Goal: Transaction & Acquisition: Purchase product/service

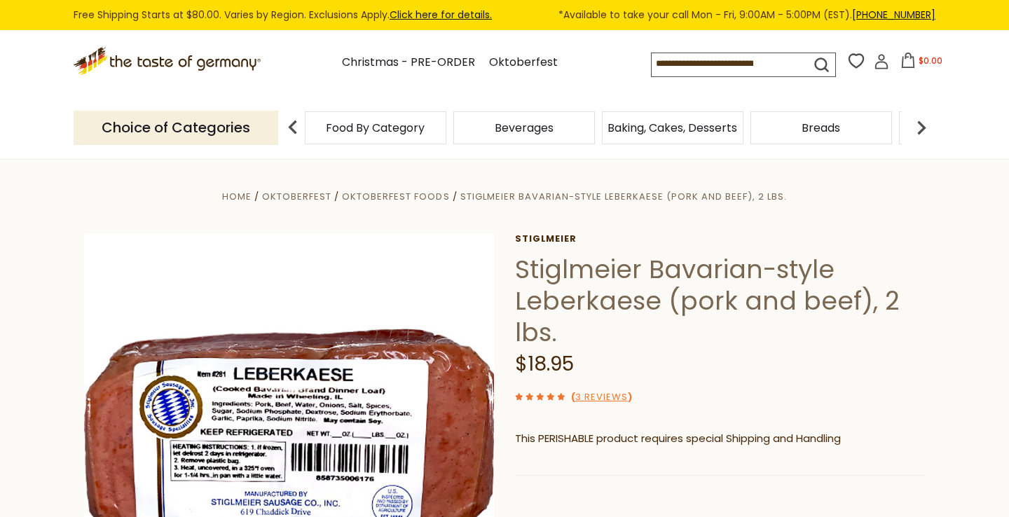
click at [826, 130] on span "Breads" at bounding box center [821, 128] width 39 height 11
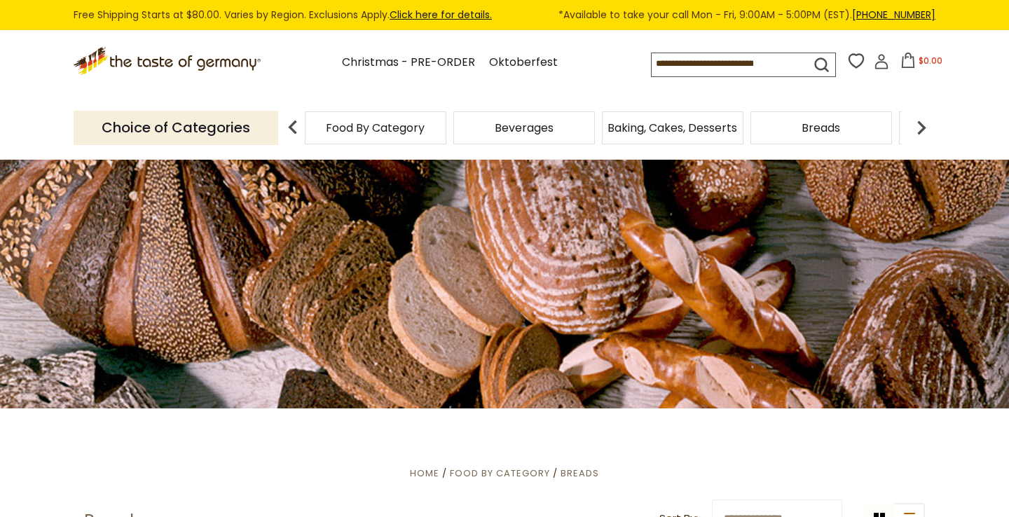
click at [292, 122] on img at bounding box center [293, 128] width 28 height 28
click at [292, 121] on img at bounding box center [293, 128] width 28 height 28
click at [360, 128] on span "Food By Category" at bounding box center [375, 128] width 99 height 11
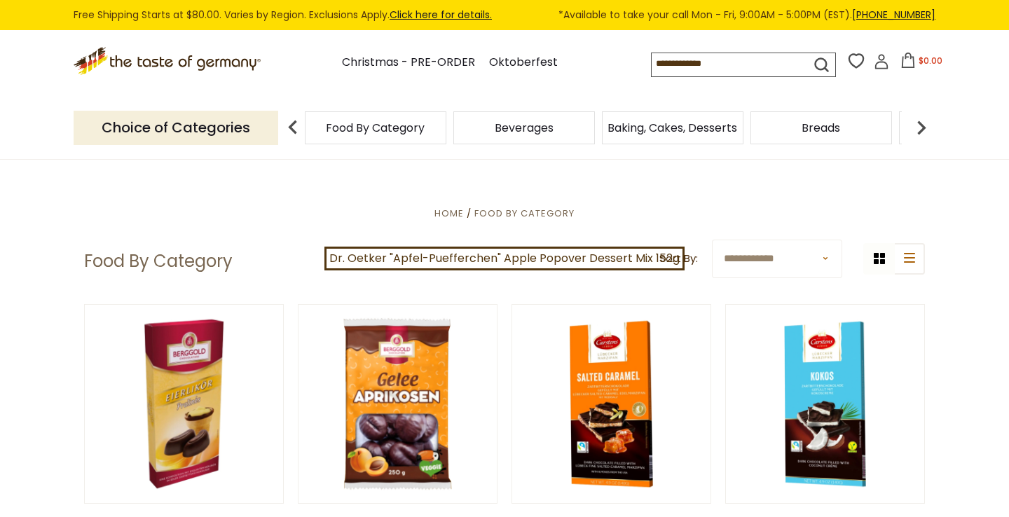
scroll to position [9, 0]
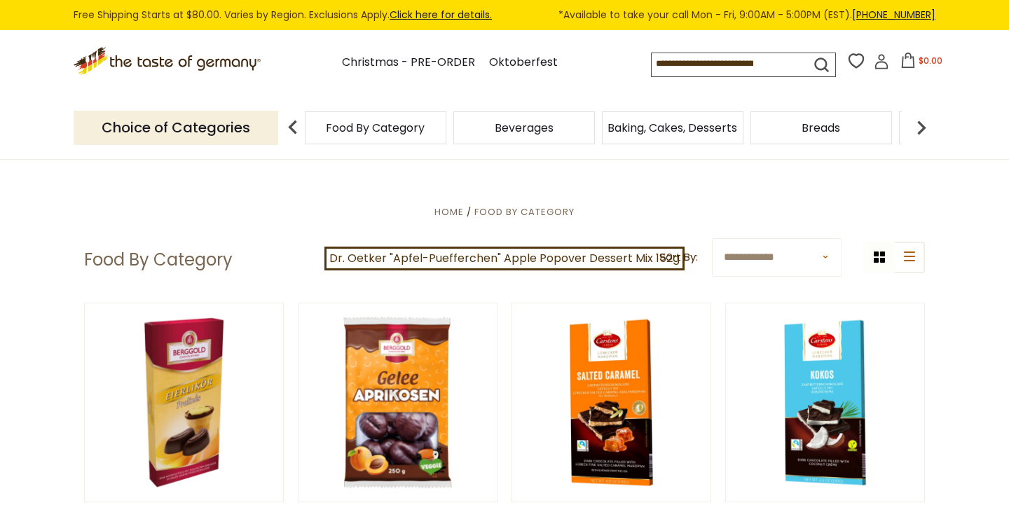
click at [292, 125] on img at bounding box center [293, 128] width 28 height 28
click at [926, 122] on img at bounding box center [922, 128] width 28 height 28
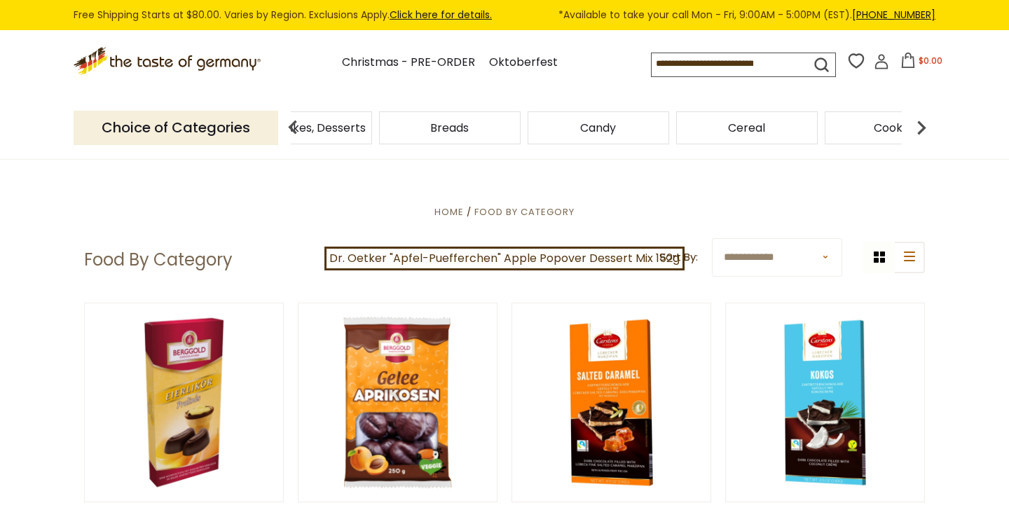
click at [926, 122] on img at bounding box center [922, 128] width 28 height 28
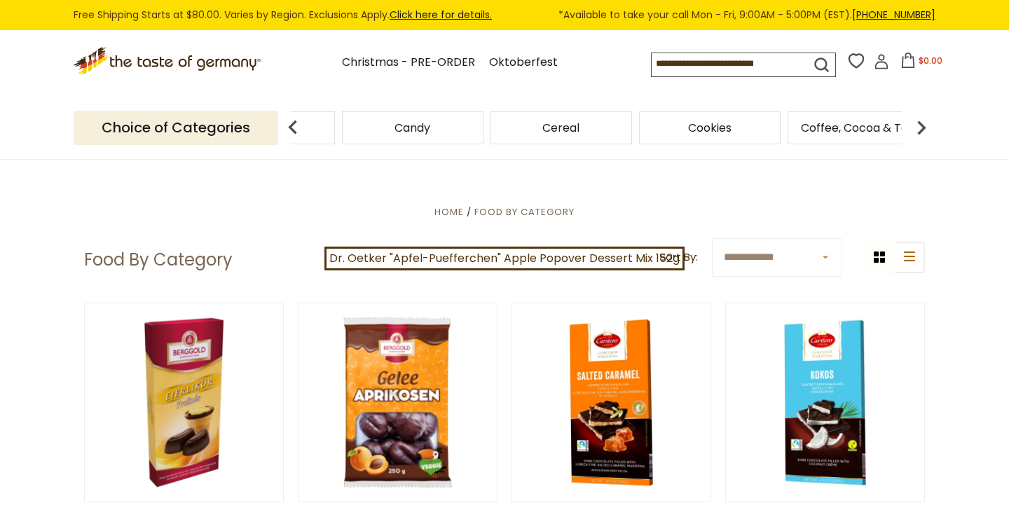
click at [926, 122] on img at bounding box center [922, 128] width 28 height 28
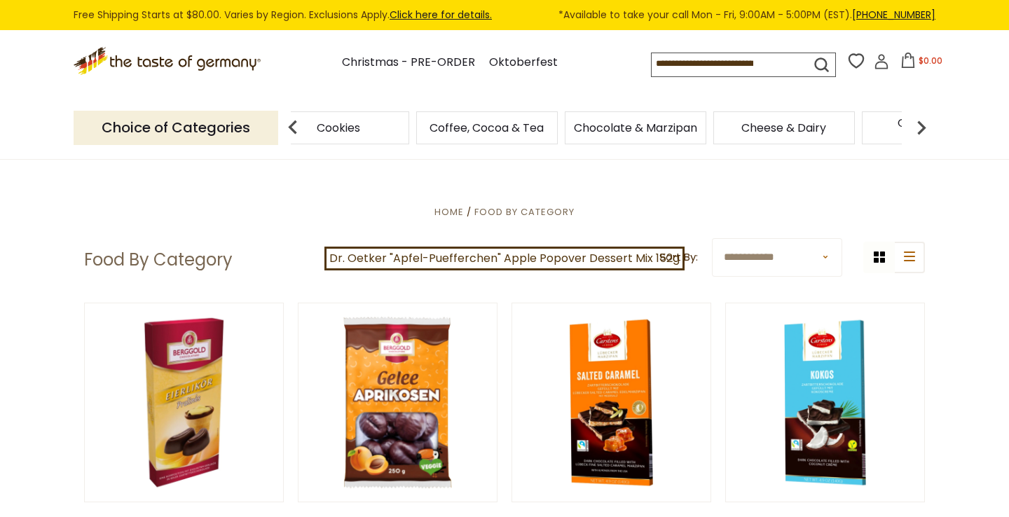
click at [926, 122] on img at bounding box center [922, 128] width 28 height 28
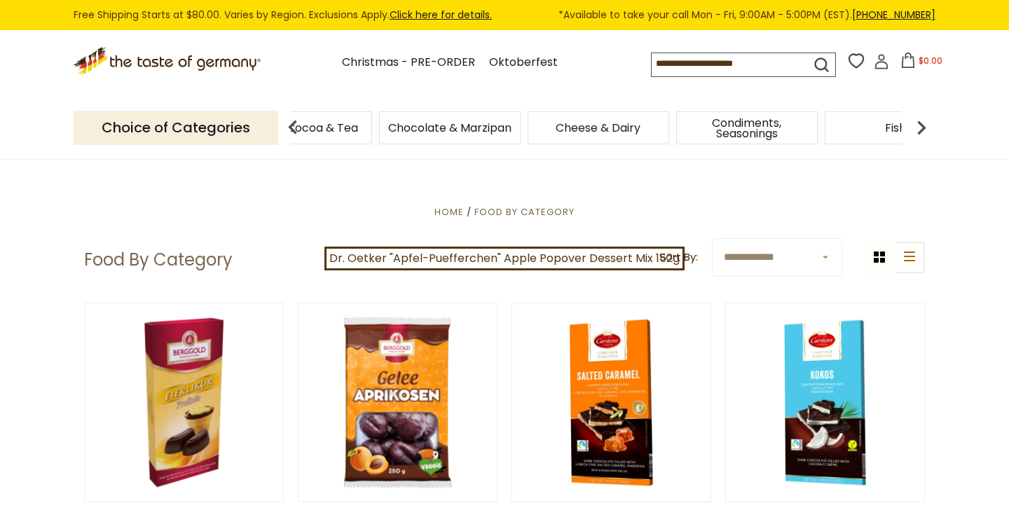
click at [926, 122] on img at bounding box center [922, 128] width 28 height 28
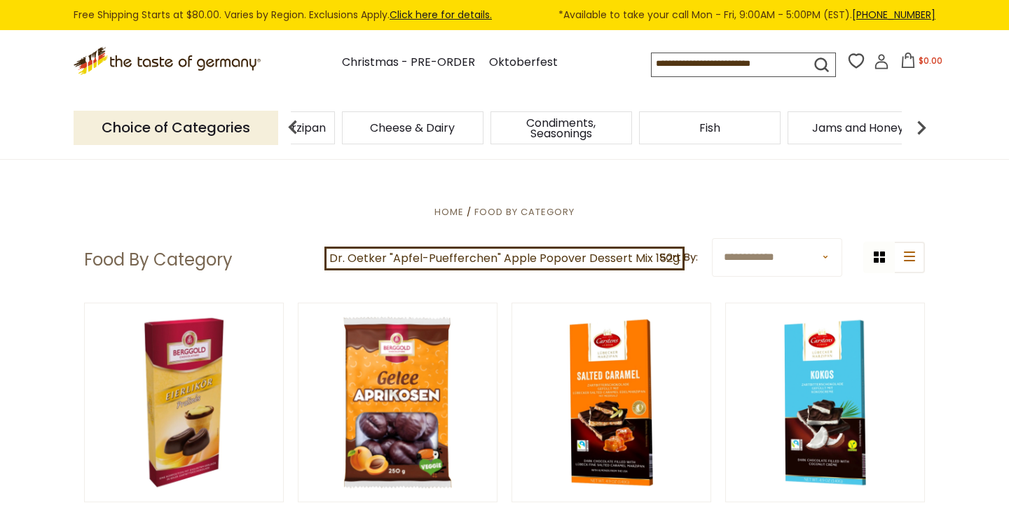
click at [926, 122] on img at bounding box center [922, 128] width 28 height 28
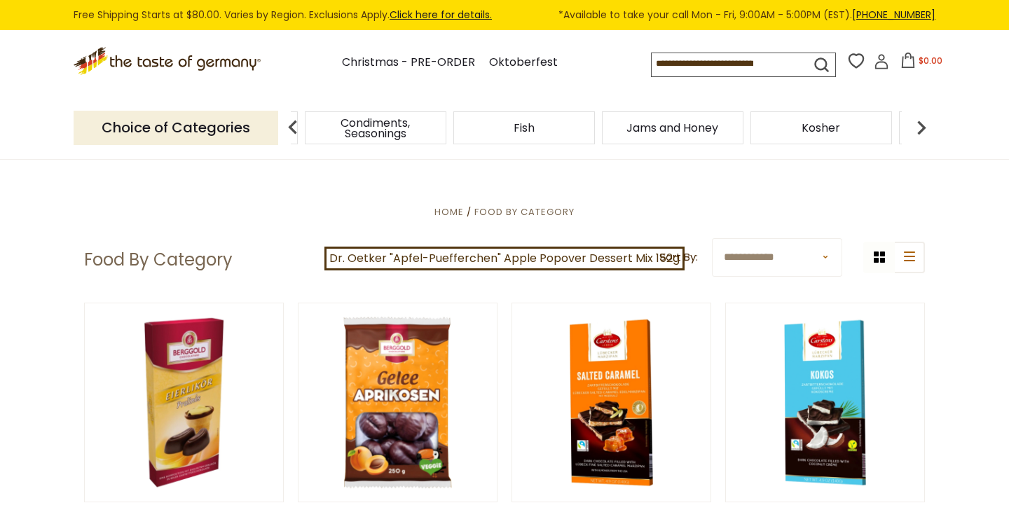
click at [926, 122] on img at bounding box center [922, 128] width 28 height 28
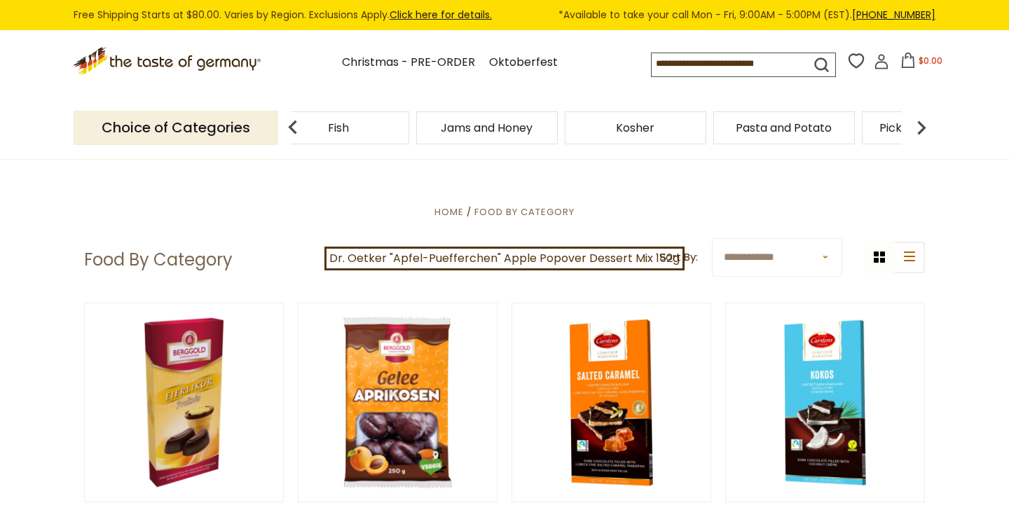
click at [926, 122] on img at bounding box center [922, 128] width 28 height 28
click at [926, 123] on img at bounding box center [922, 128] width 28 height 28
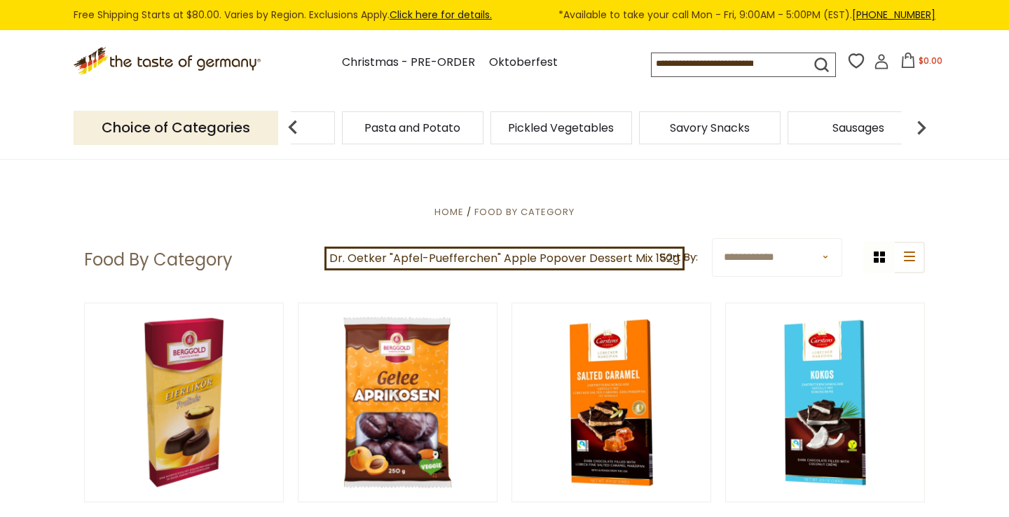
click at [926, 123] on img at bounding box center [922, 128] width 28 height 28
click at [671, 131] on span "Sausages" at bounding box center [673, 128] width 52 height 11
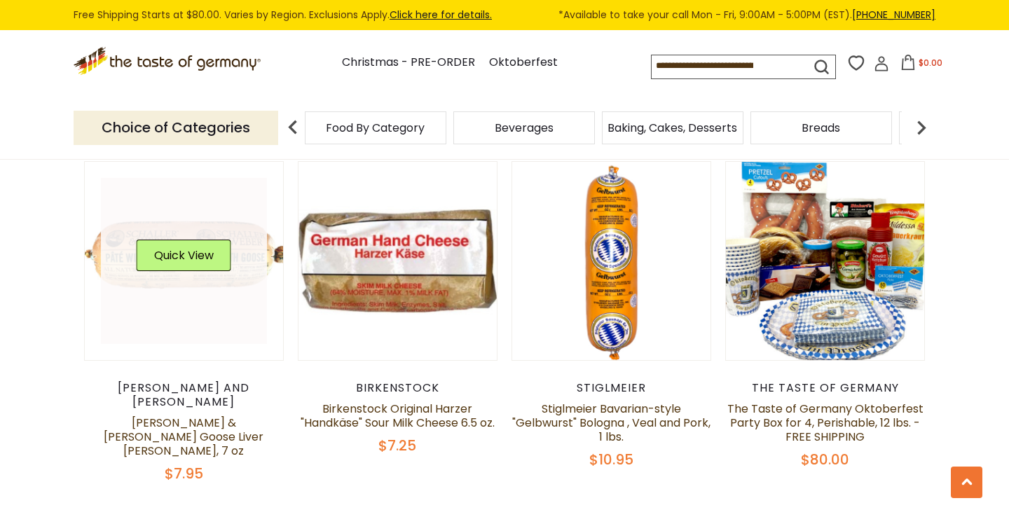
scroll to position [3364, 0]
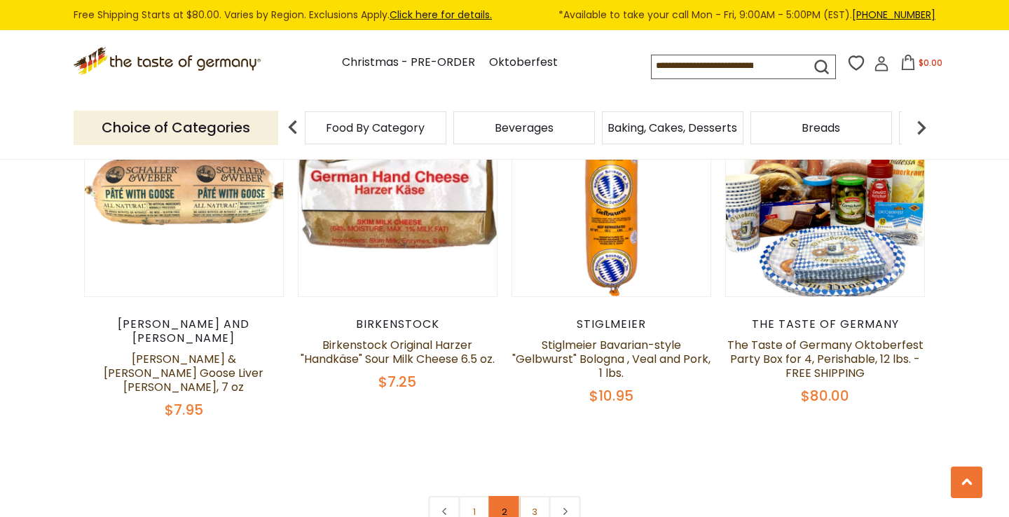
click at [505, 496] on link "2" at bounding box center [505, 512] width 32 height 32
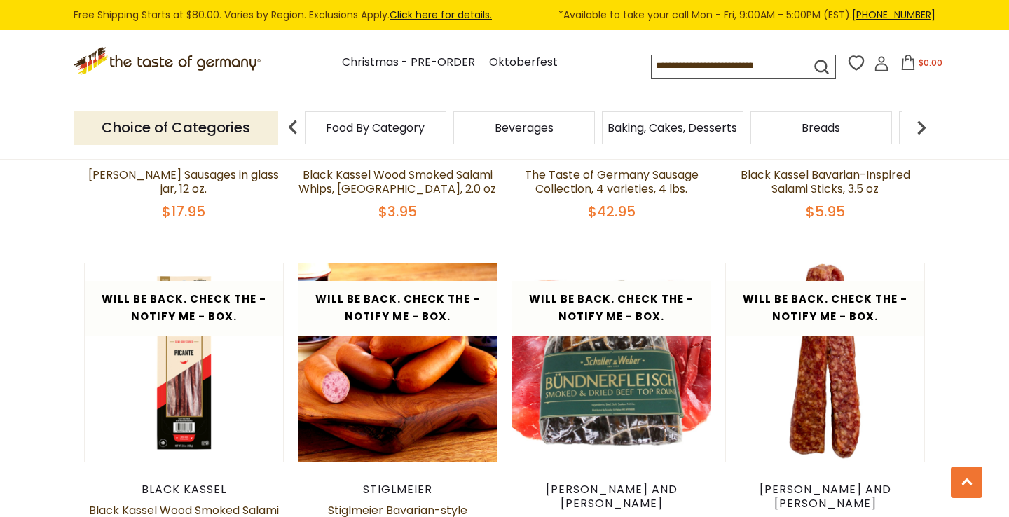
scroll to position [2741, 0]
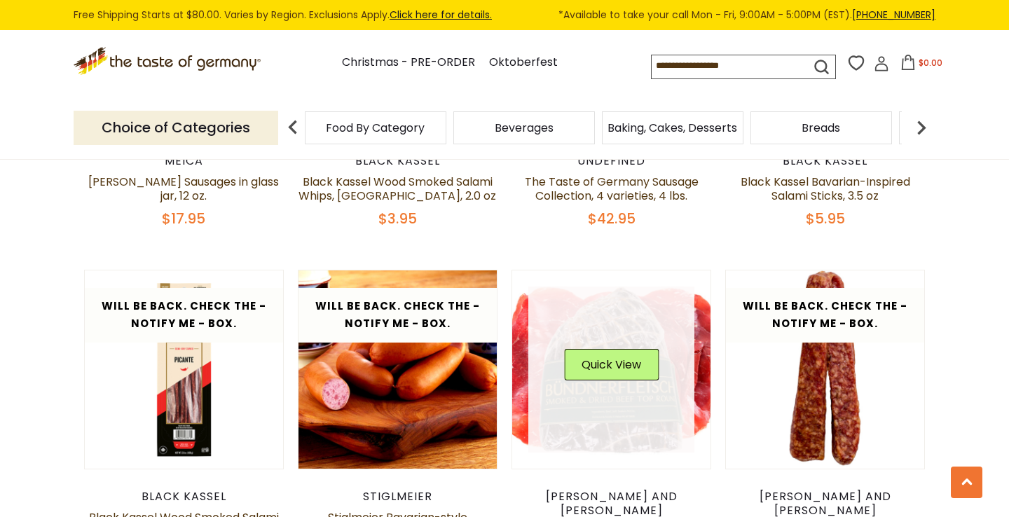
click at [624, 331] on link at bounding box center [611, 370] width 167 height 167
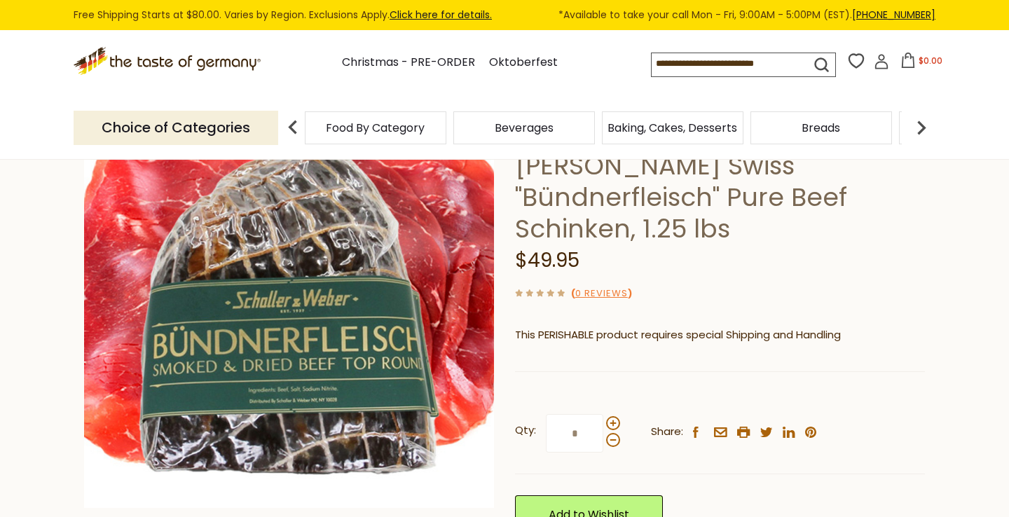
scroll to position [206, 0]
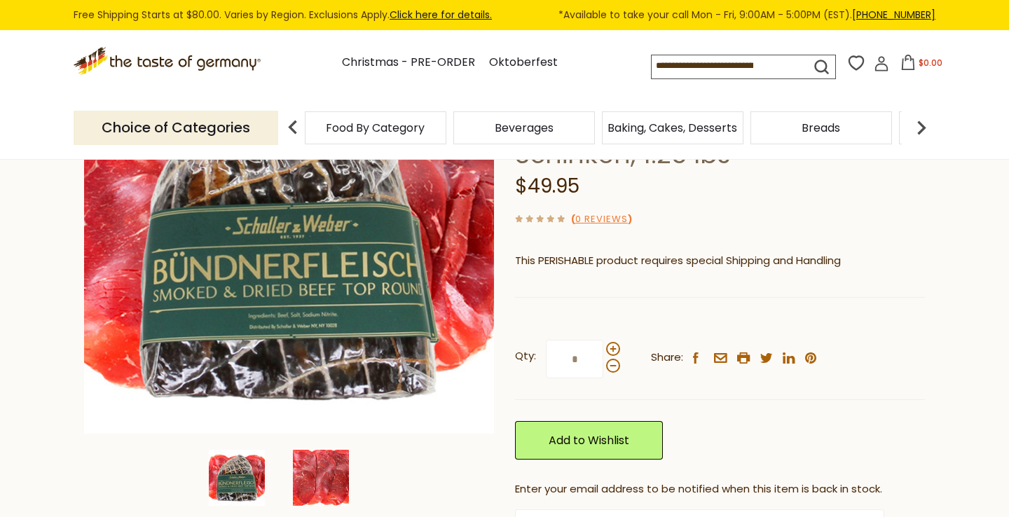
click at [316, 465] on img at bounding box center [321, 478] width 56 height 56
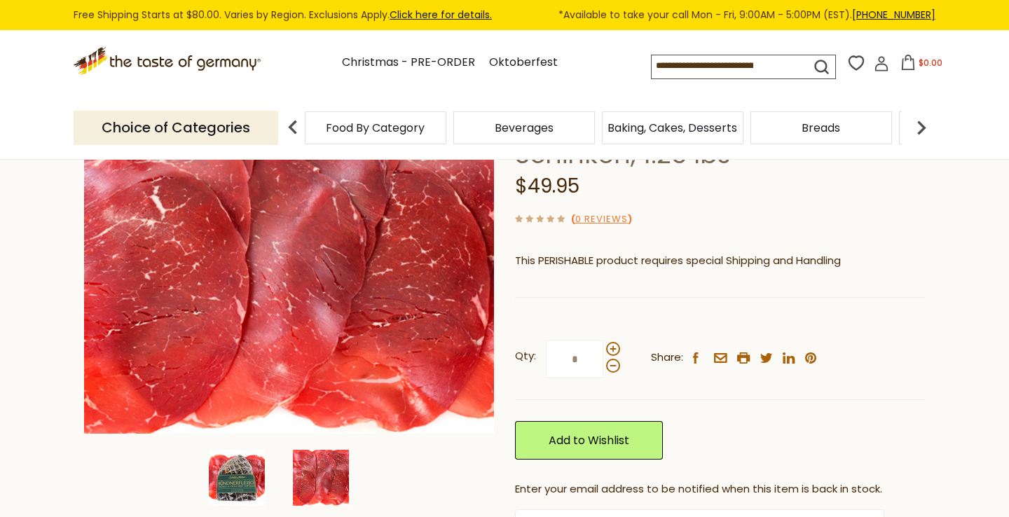
click at [251, 465] on img at bounding box center [237, 478] width 56 height 56
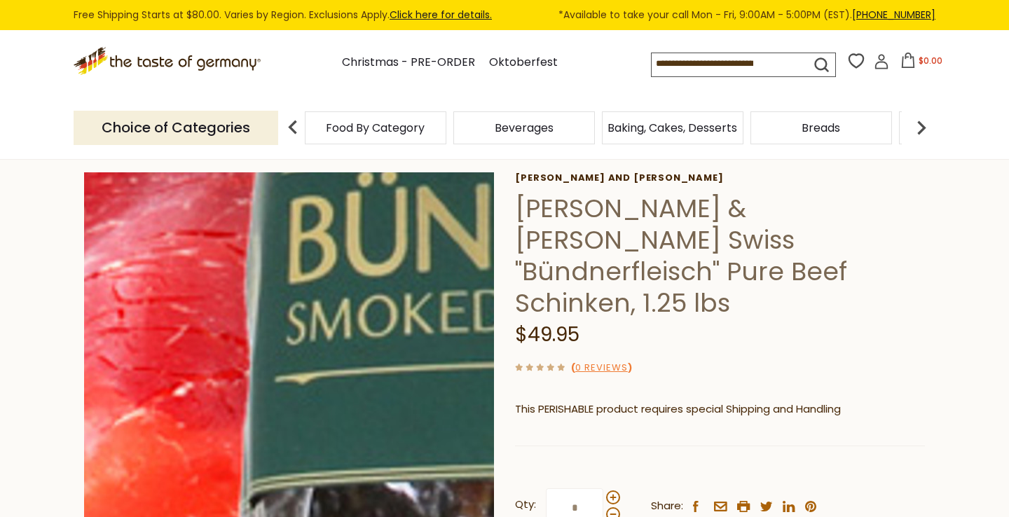
scroll to position [59, 0]
